Goal: Information Seeking & Learning: Learn about a topic

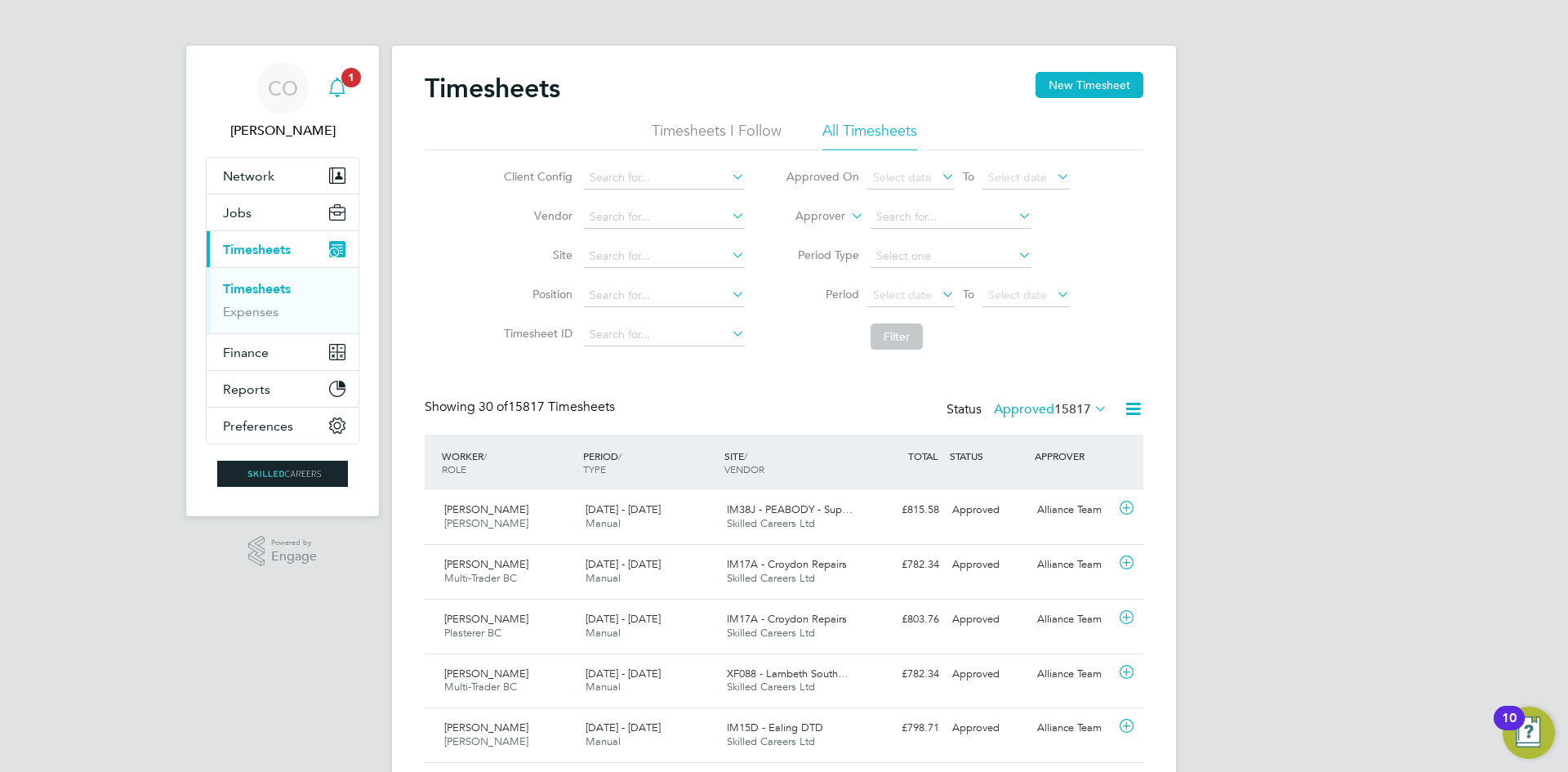
click at [349, 84] on span "1" at bounding box center [351, 77] width 20 height 20
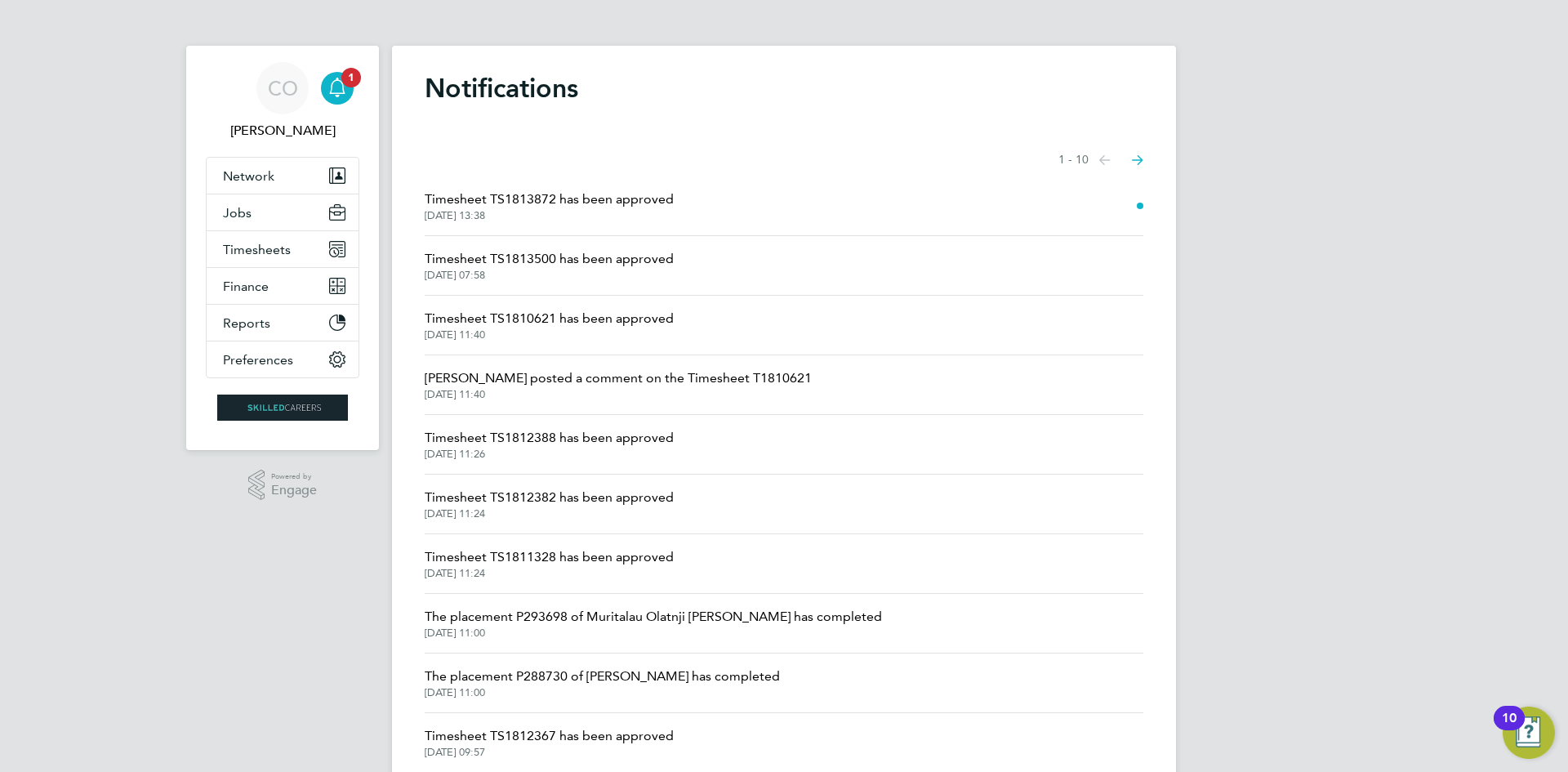
click at [572, 211] on span "[DATE] 13:38" at bounding box center [549, 216] width 249 height 13
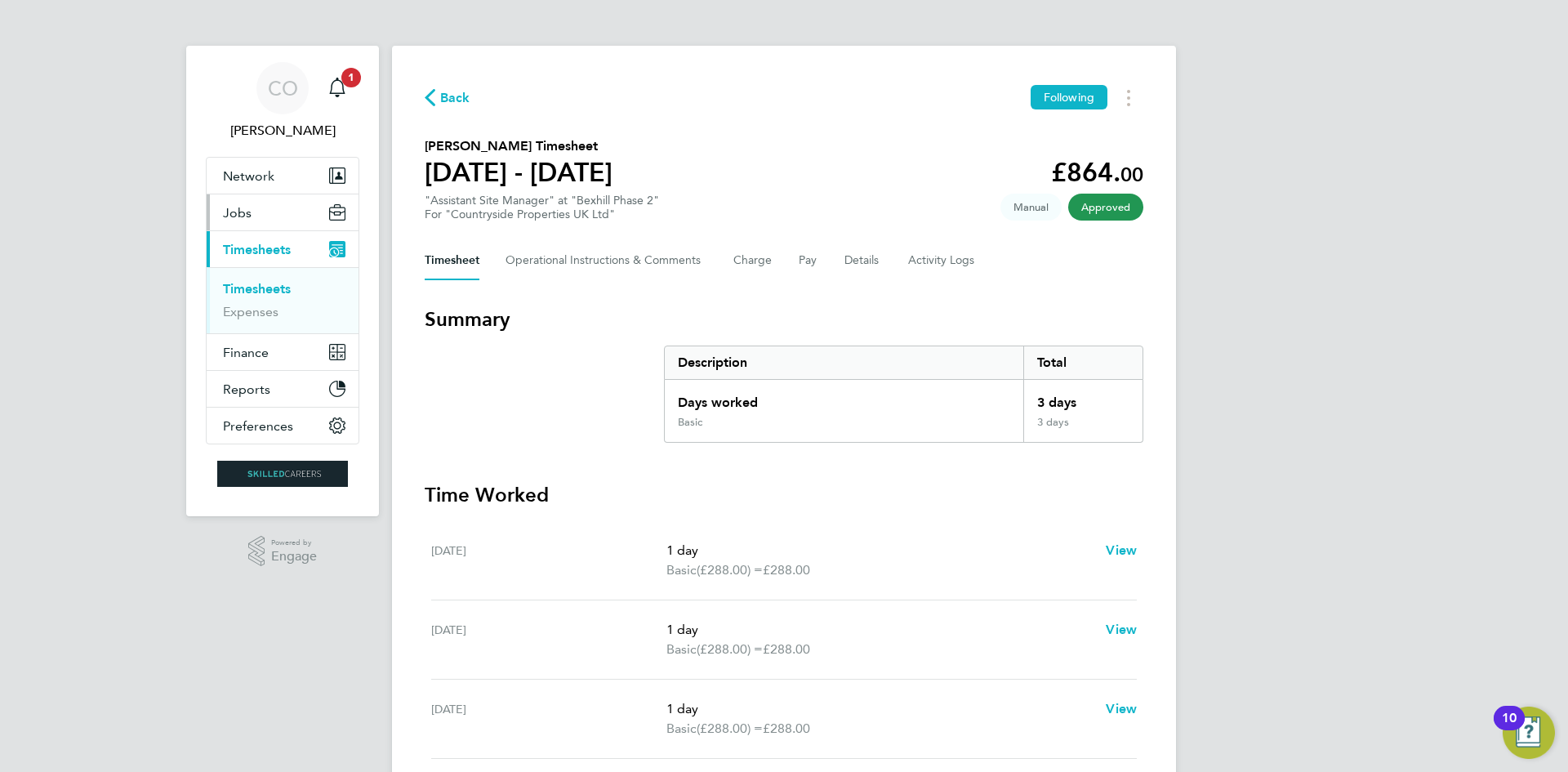
click at [249, 210] on span "Jobs" at bounding box center [237, 212] width 29 height 16
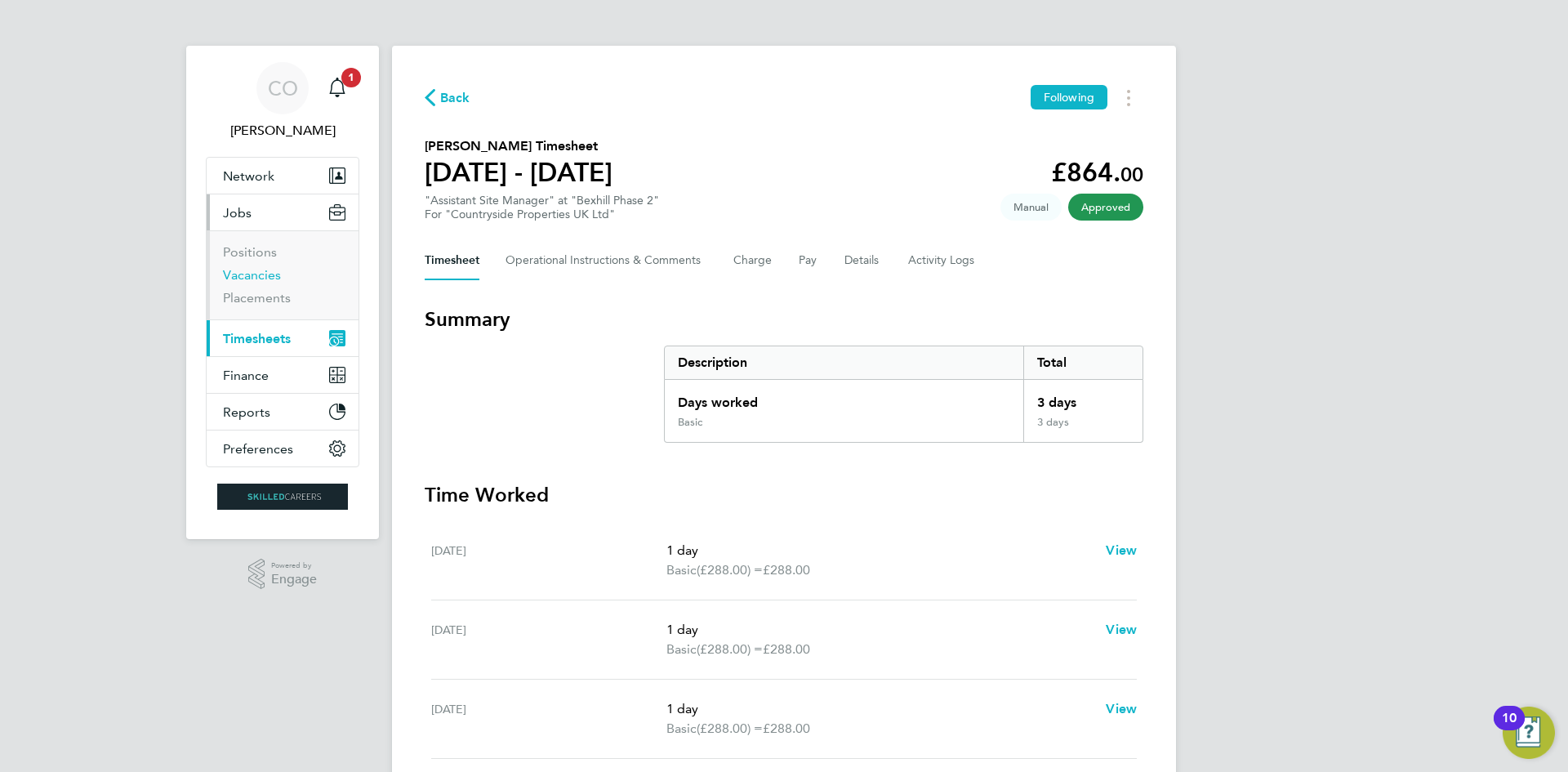
click at [269, 270] on link "Vacancies" at bounding box center [252, 275] width 58 height 16
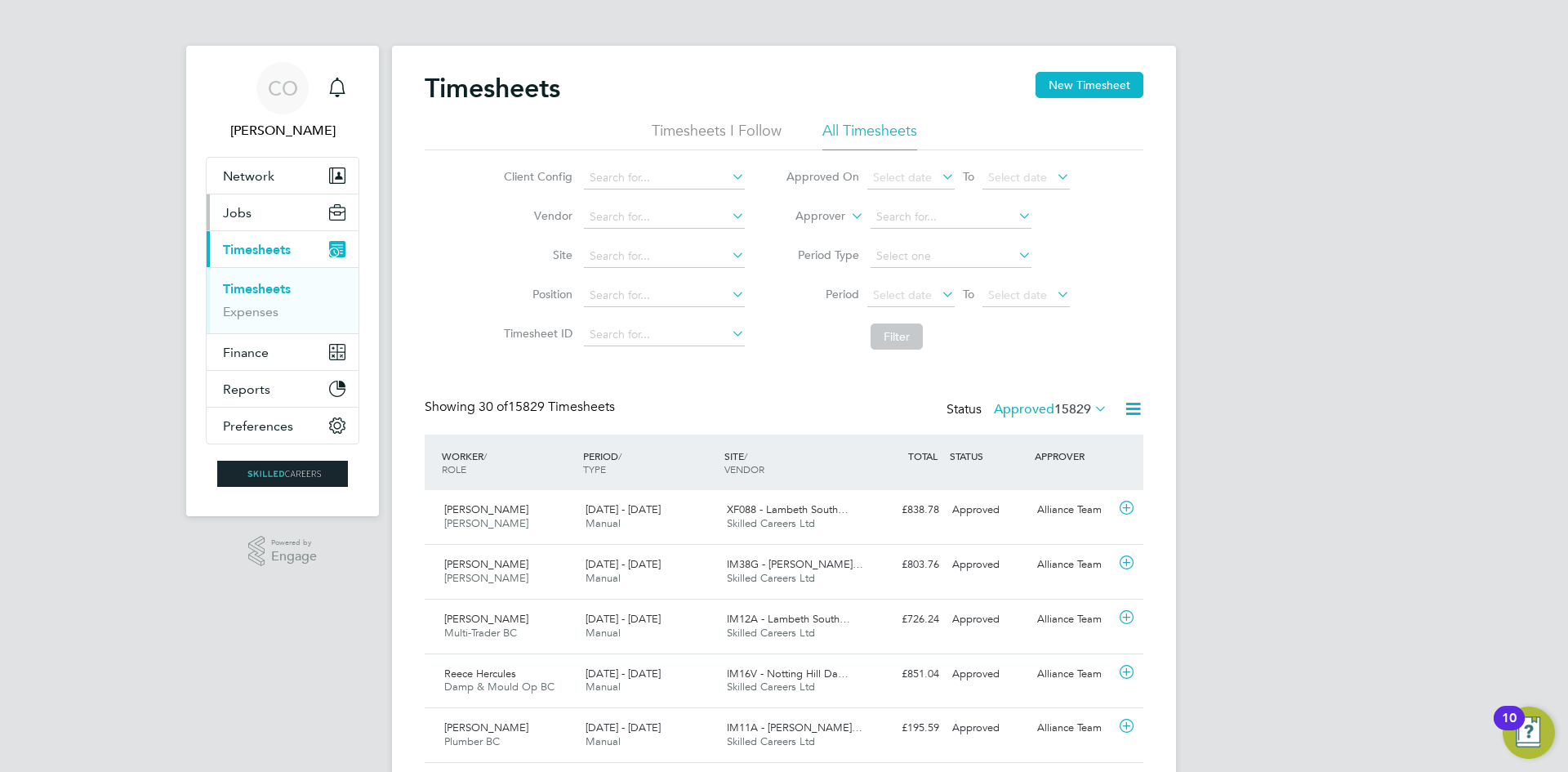
click at [248, 207] on span "Jobs" at bounding box center [237, 212] width 29 height 16
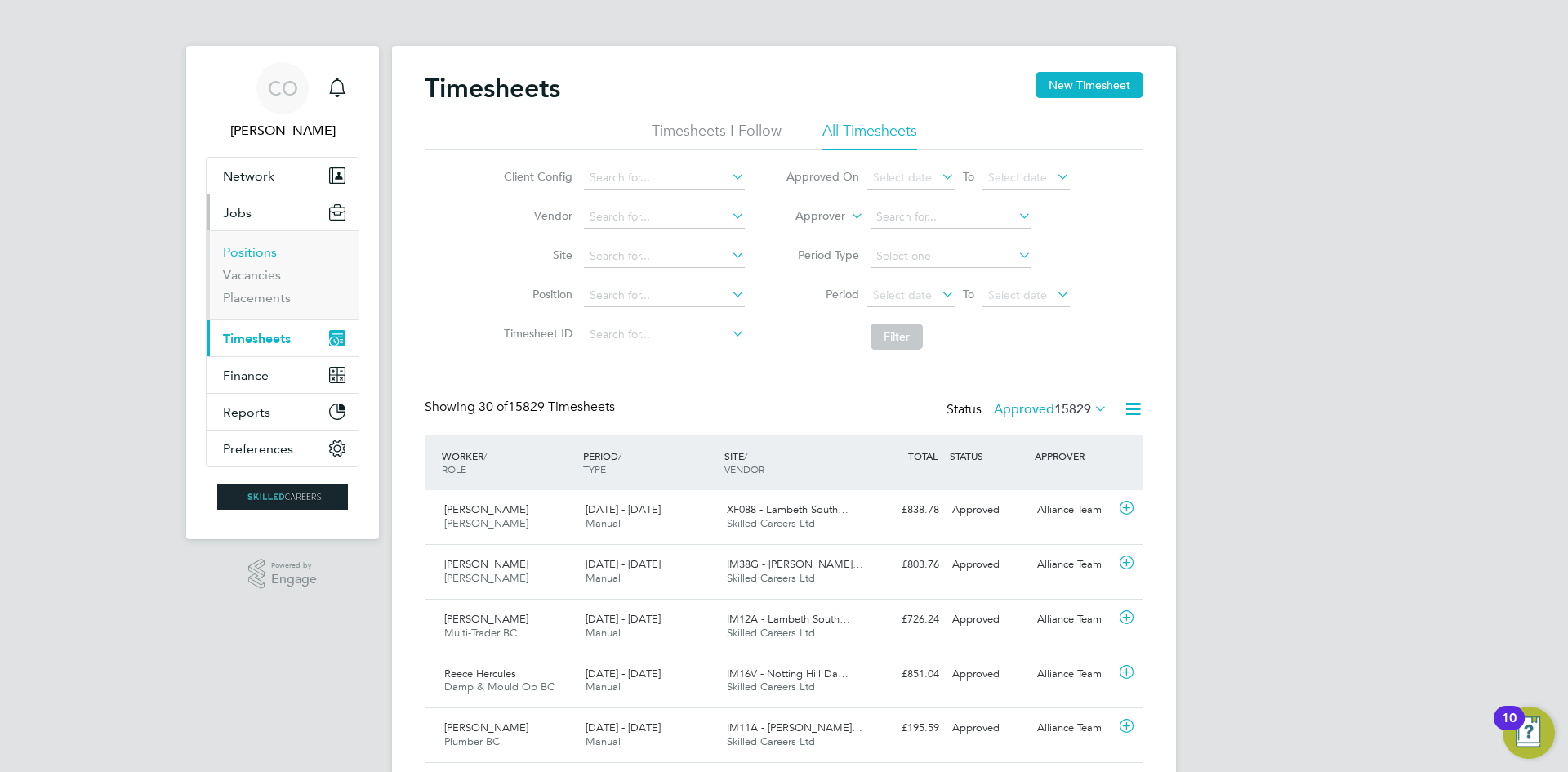
click at [255, 245] on link "Positions" at bounding box center [250, 252] width 54 height 16
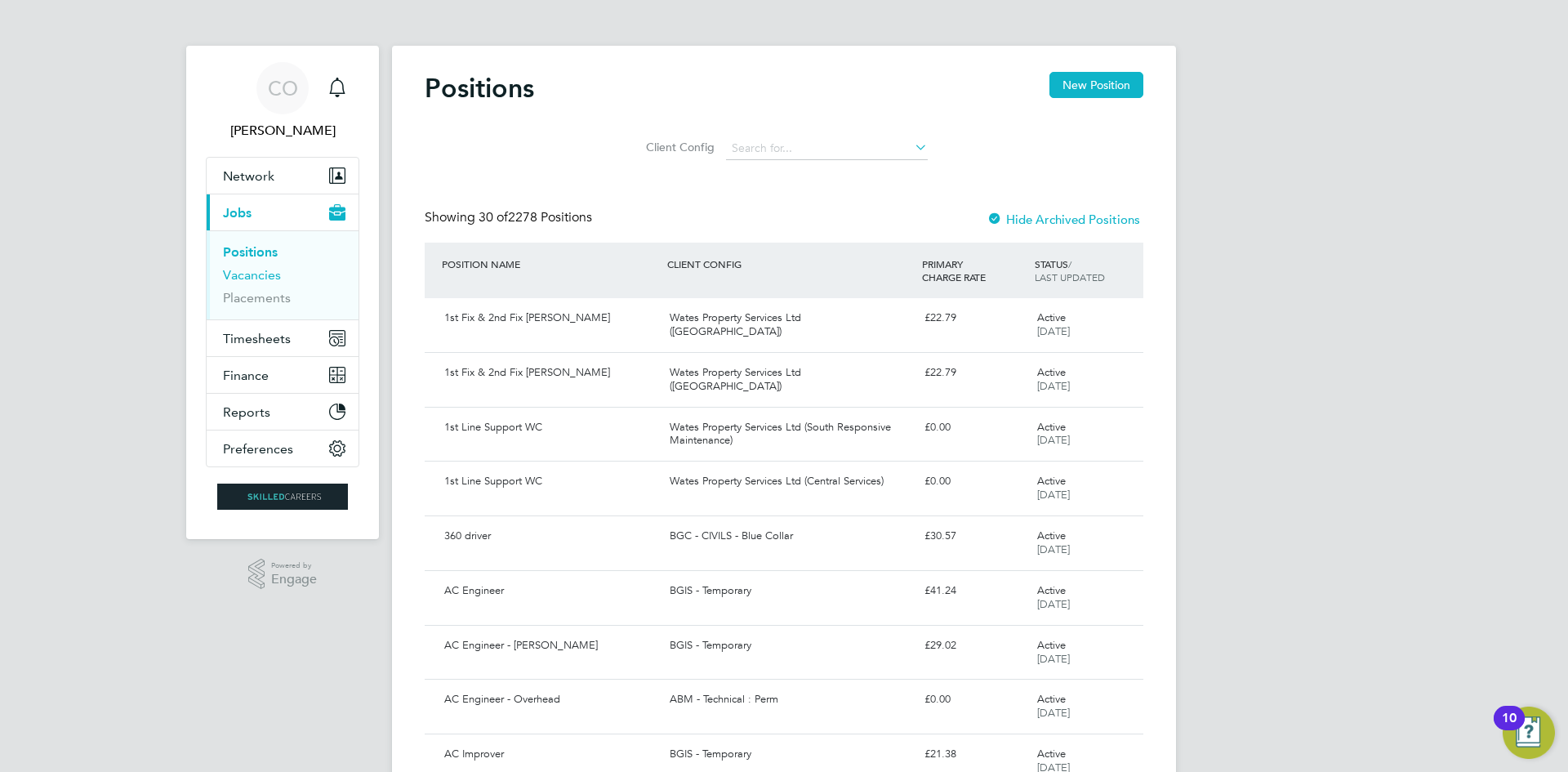
click at [257, 277] on link "Vacancies" at bounding box center [252, 275] width 58 height 16
